Goal: Task Accomplishment & Management: Manage account settings

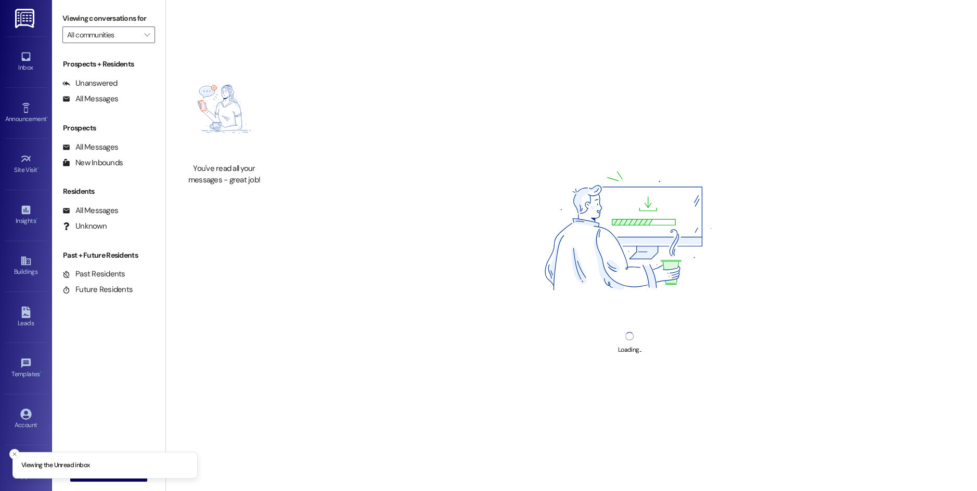
type input "Anthem Mesquite"
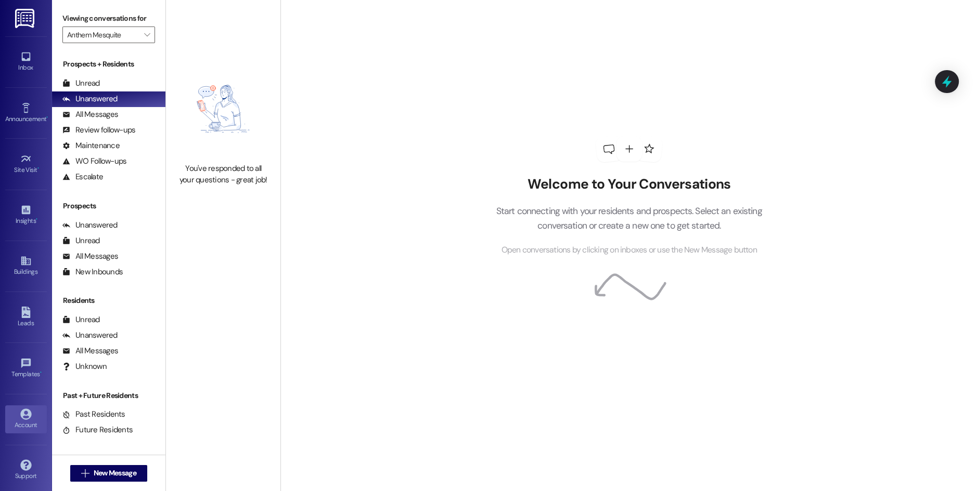
click at [27, 425] on div "Account" at bounding box center [26, 425] width 52 height 10
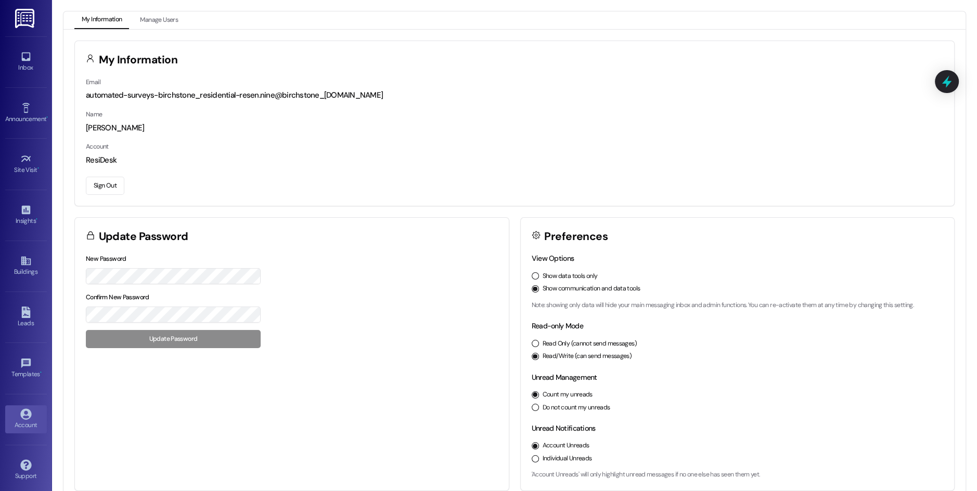
click at [112, 186] on button "Sign Out" at bounding box center [105, 186] width 38 height 18
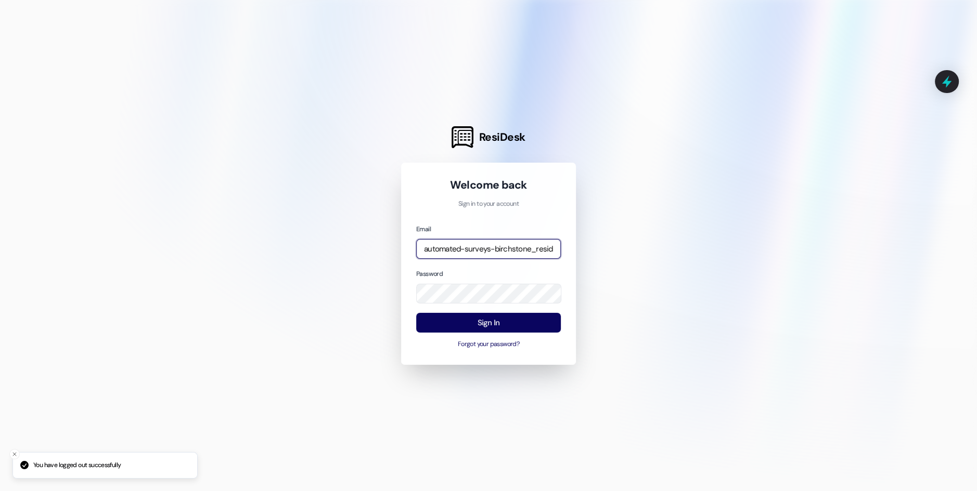
click at [475, 252] on input "automated-surveys-birchstone_residential-resen.nine@birchstone_[DOMAIN_NAME]" at bounding box center [488, 249] width 145 height 20
type input "automated-surveys-affinity_property-resen.nine@affinity_[DOMAIN_NAME]"
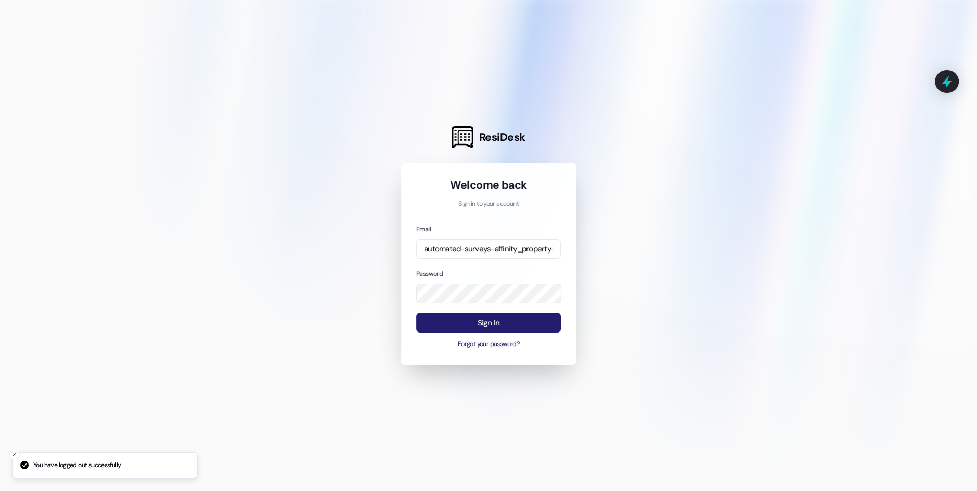
click at [497, 318] on button "Sign In" at bounding box center [488, 323] width 145 height 20
